Goal: Information Seeking & Learning: Learn about a topic

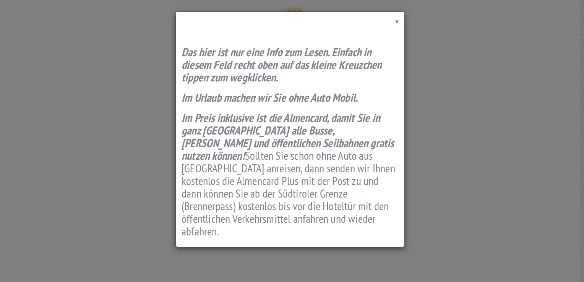
click at [396, 21] on span "×" at bounding box center [396, 21] width 3 height 10
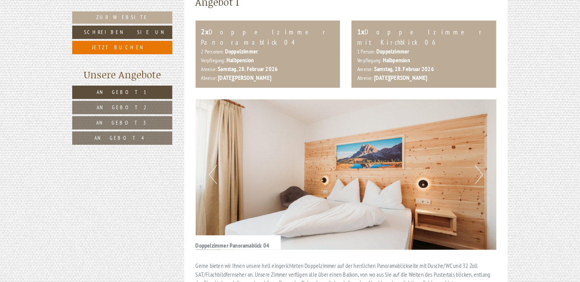
scroll to position [382, 0]
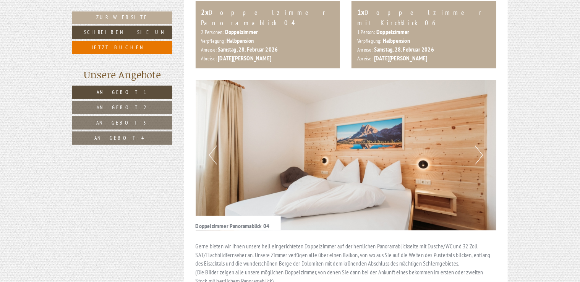
click at [480, 146] on button "Next" at bounding box center [479, 155] width 8 height 19
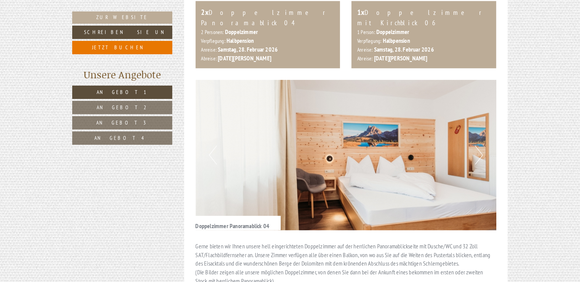
click at [480, 146] on button "Next" at bounding box center [479, 155] width 8 height 19
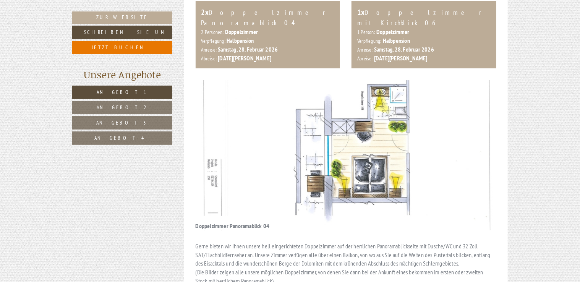
click at [480, 146] on button "Next" at bounding box center [479, 155] width 8 height 19
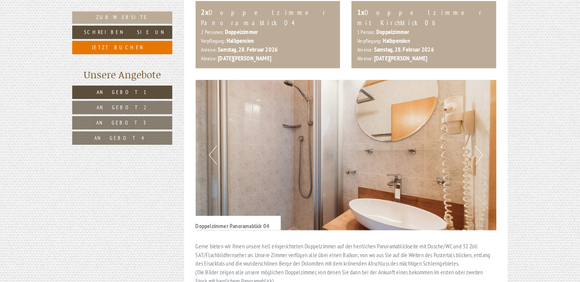
click at [480, 146] on button "Next" at bounding box center [479, 155] width 8 height 19
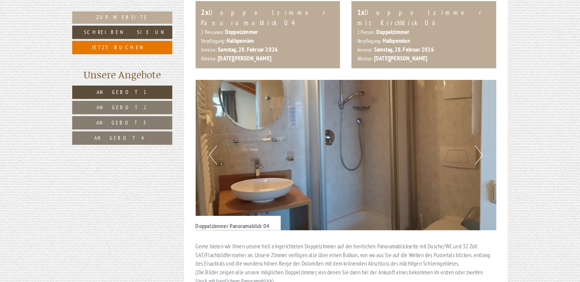
click at [480, 146] on button "Next" at bounding box center [479, 155] width 8 height 19
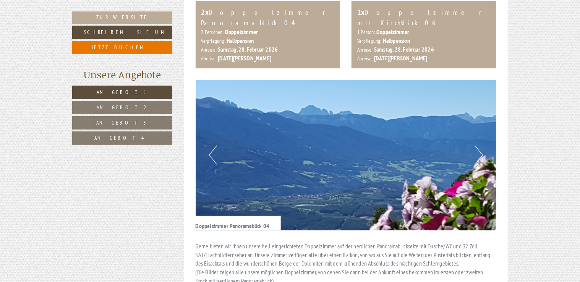
click at [480, 146] on button "Next" at bounding box center [479, 155] width 8 height 19
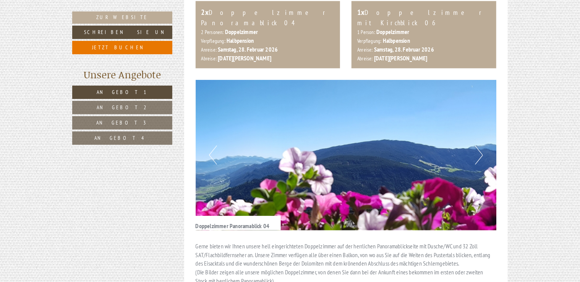
click at [480, 146] on button "Next" at bounding box center [479, 155] width 8 height 19
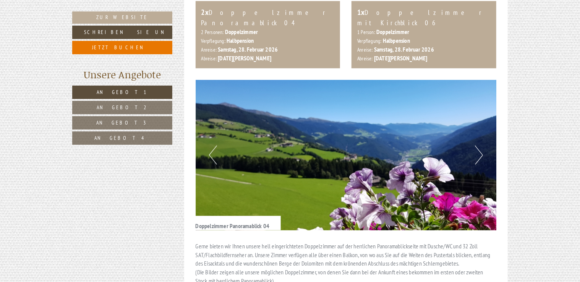
click at [480, 146] on button "Next" at bounding box center [479, 155] width 8 height 19
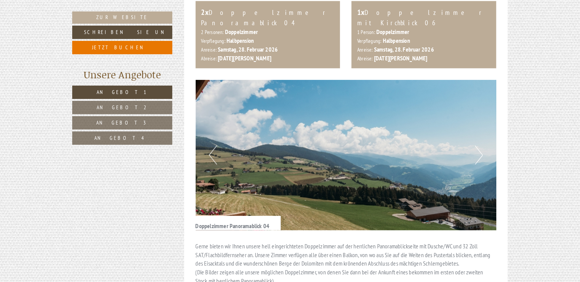
click at [480, 146] on button "Next" at bounding box center [479, 155] width 8 height 19
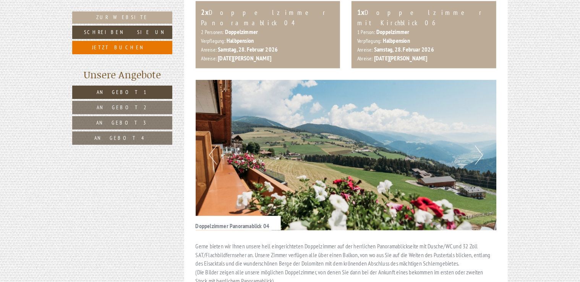
click at [480, 146] on button "Next" at bounding box center [479, 155] width 8 height 19
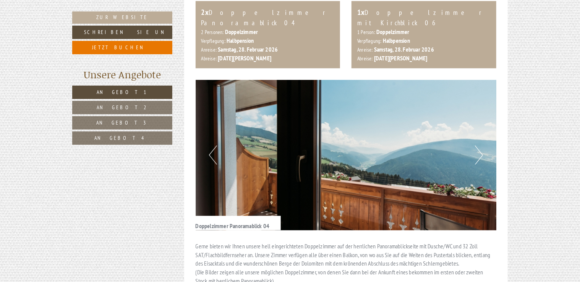
click at [480, 146] on button "Next" at bounding box center [479, 155] width 8 height 19
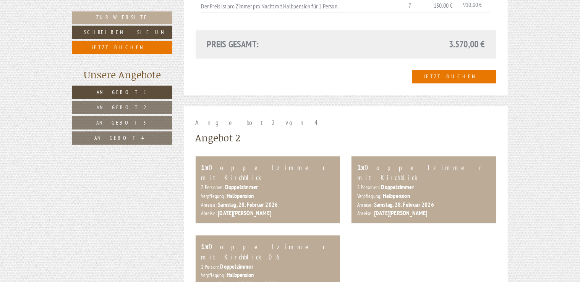
scroll to position [993, 0]
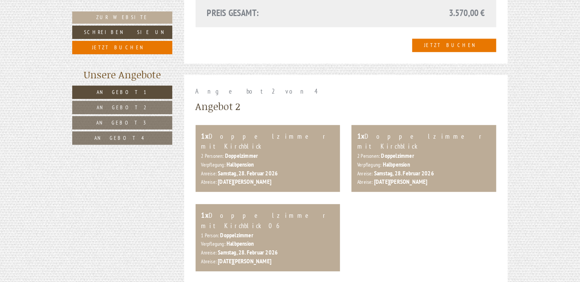
click at [125, 109] on span "Angebot 2" at bounding box center [122, 107] width 51 height 7
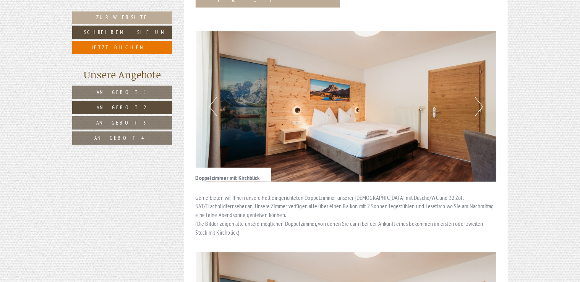
scroll to position [524, 0]
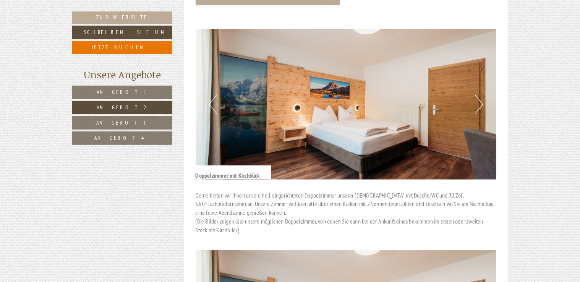
click at [480, 95] on button "Next" at bounding box center [479, 104] width 8 height 19
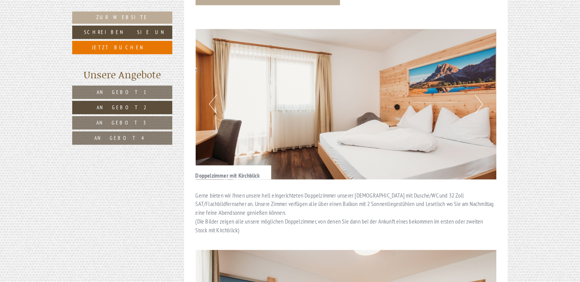
click at [480, 95] on button "Next" at bounding box center [479, 104] width 8 height 19
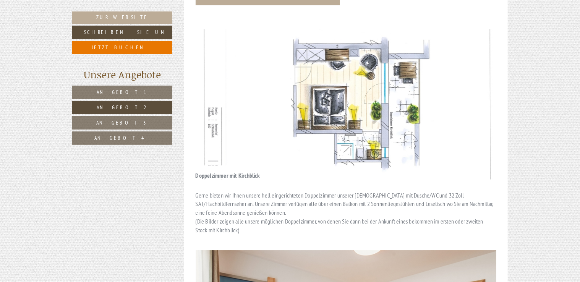
click at [480, 95] on button "Next" at bounding box center [479, 104] width 8 height 19
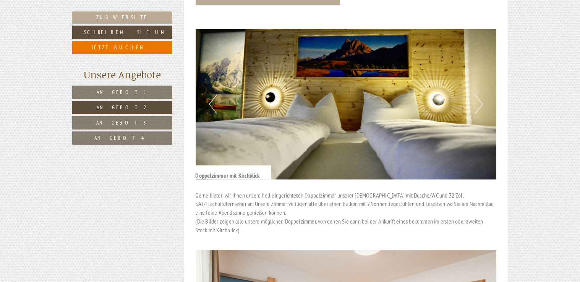
click at [480, 95] on button "Next" at bounding box center [479, 104] width 8 height 19
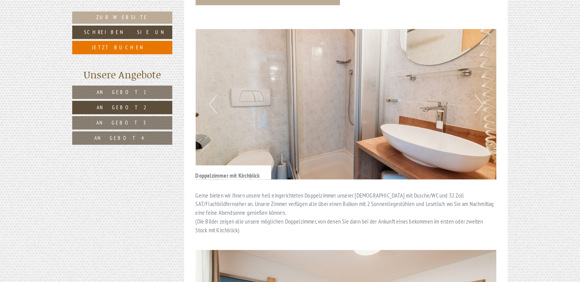
click at [480, 95] on button "Next" at bounding box center [479, 104] width 8 height 19
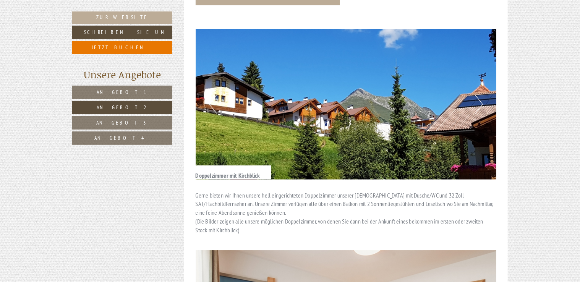
click at [480, 95] on button "Next" at bounding box center [479, 104] width 8 height 19
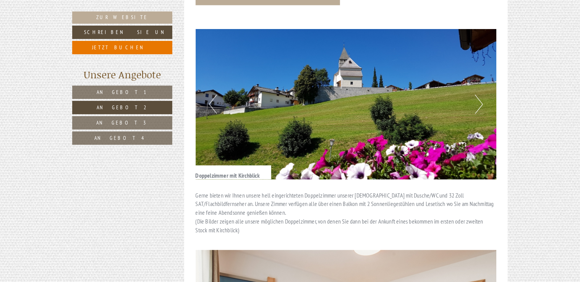
click at [480, 95] on button "Next" at bounding box center [479, 104] width 8 height 19
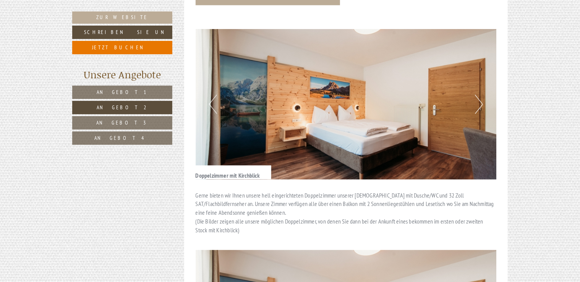
click at [480, 95] on button "Next" at bounding box center [479, 104] width 8 height 19
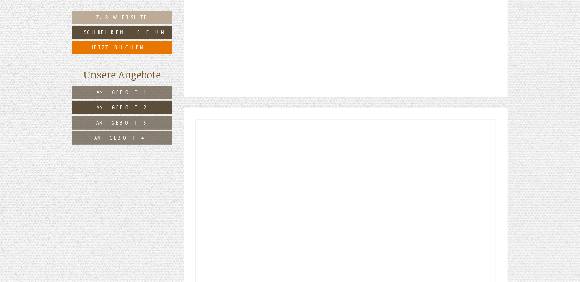
scroll to position [1518, 0]
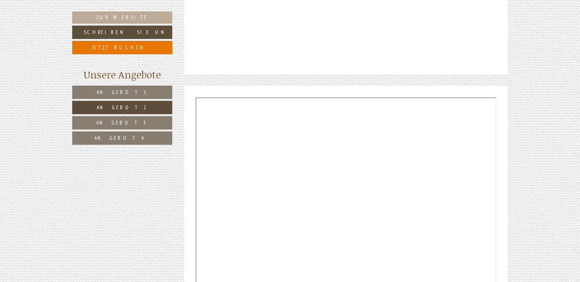
click at [123, 122] on span "Angebot 3" at bounding box center [122, 122] width 52 height 7
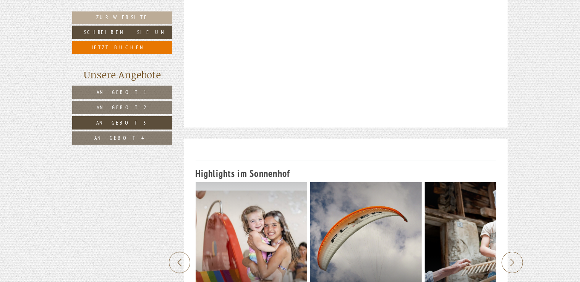
scroll to position [1976, 0]
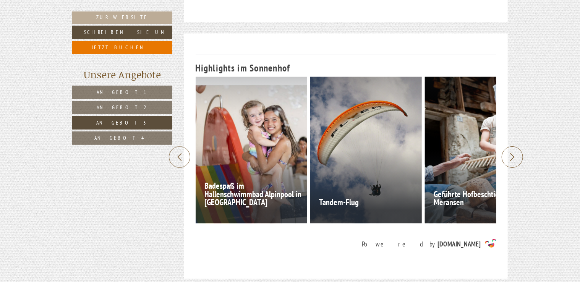
click at [126, 137] on span "Angebot 4" at bounding box center [122, 137] width 56 height 7
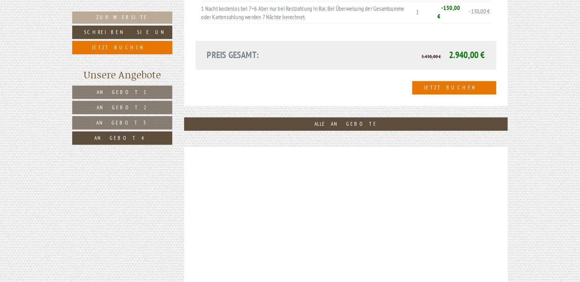
scroll to position [1097, 0]
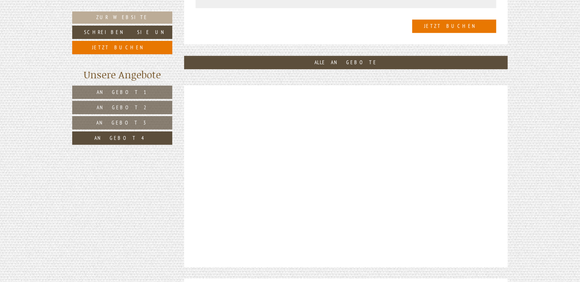
click at [135, 93] on link "Angebot 1" at bounding box center [122, 92] width 100 height 13
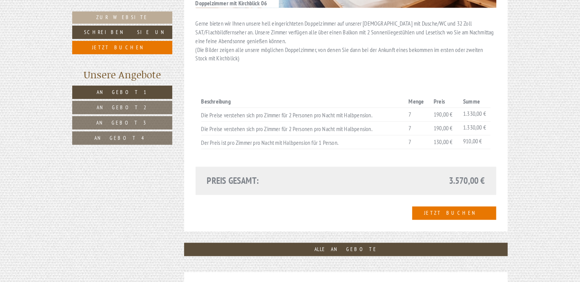
scroll to position [830, 0]
